Goal: Navigation & Orientation: Find specific page/section

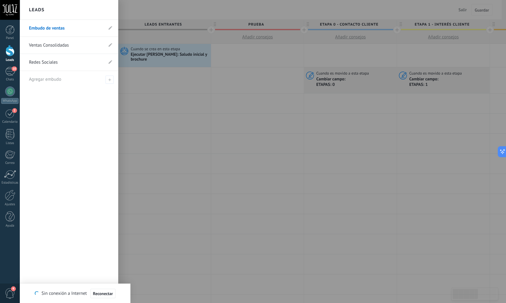
click at [10, 52] on div at bounding box center [9, 50] width 9 height 11
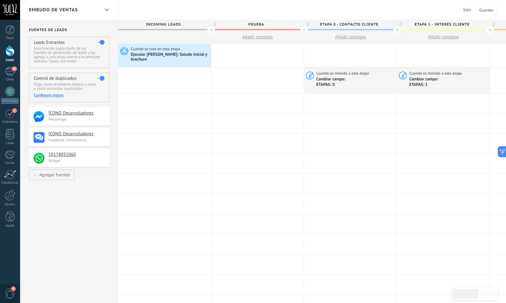
click at [11, 55] on div at bounding box center [9, 50] width 9 height 11
